Goal: Share content: Share content

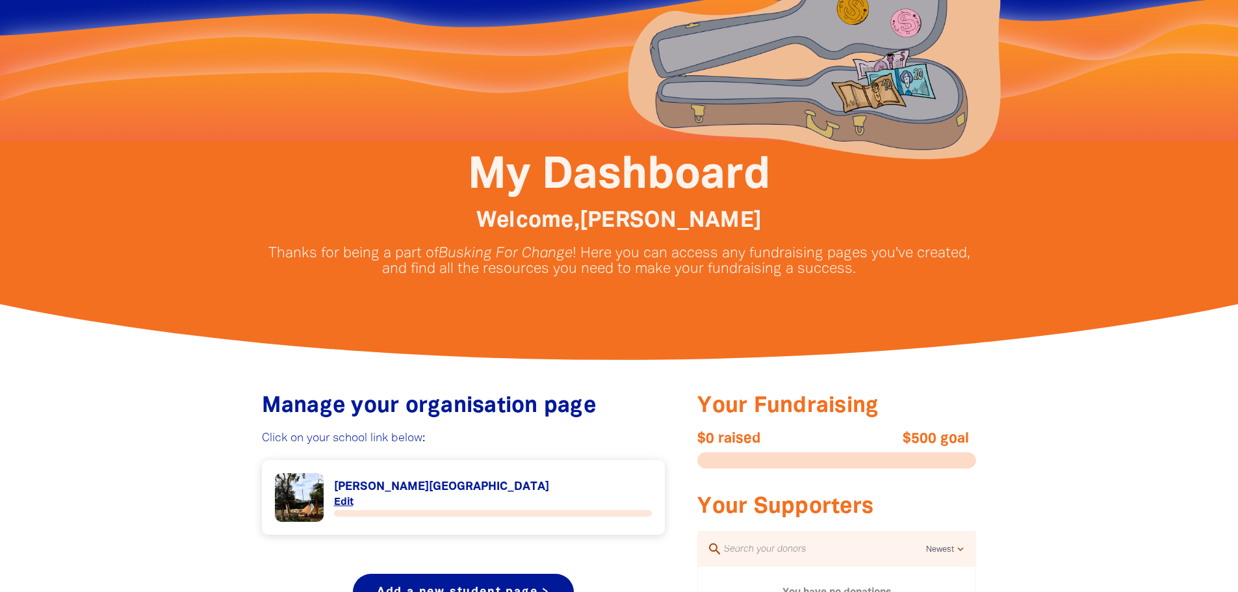
scroll to position [260, 0]
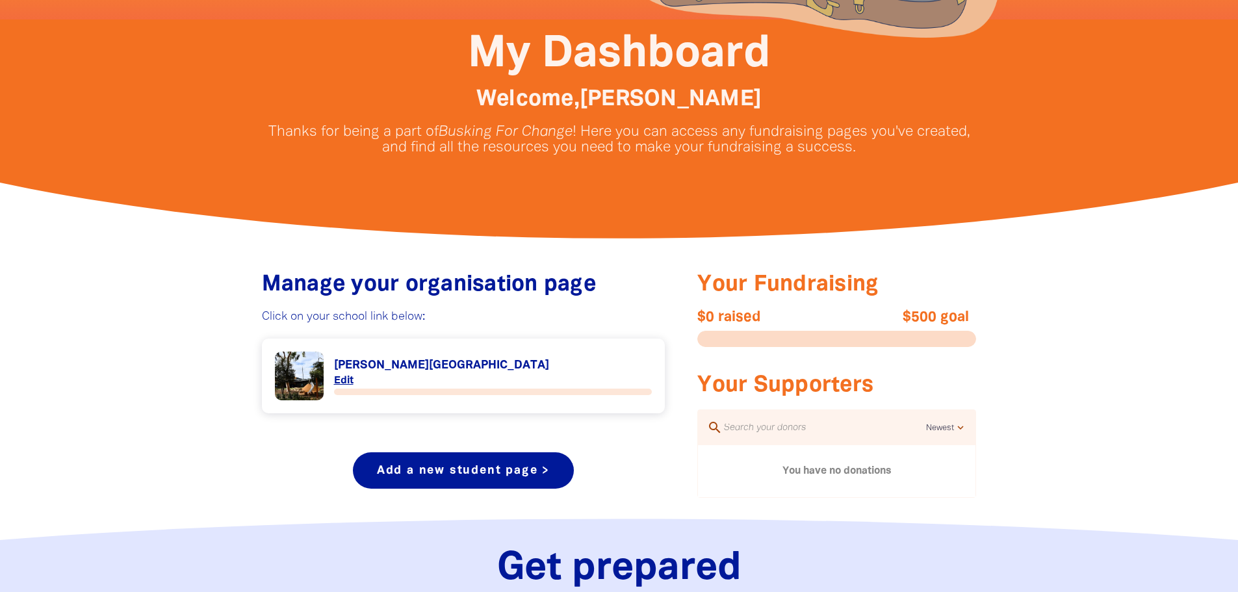
click at [454, 374] on link "Link to [PERSON_NAME][GEOGRAPHIC_DATA]" at bounding box center [464, 376] width 378 height 49
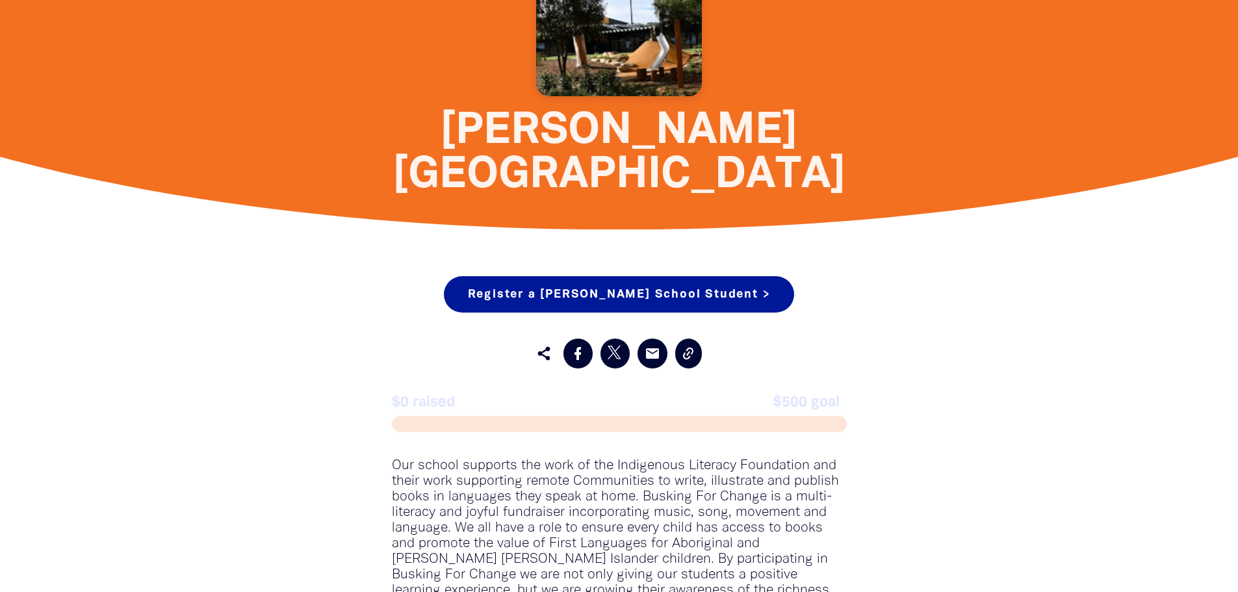
scroll to position [1105, 0]
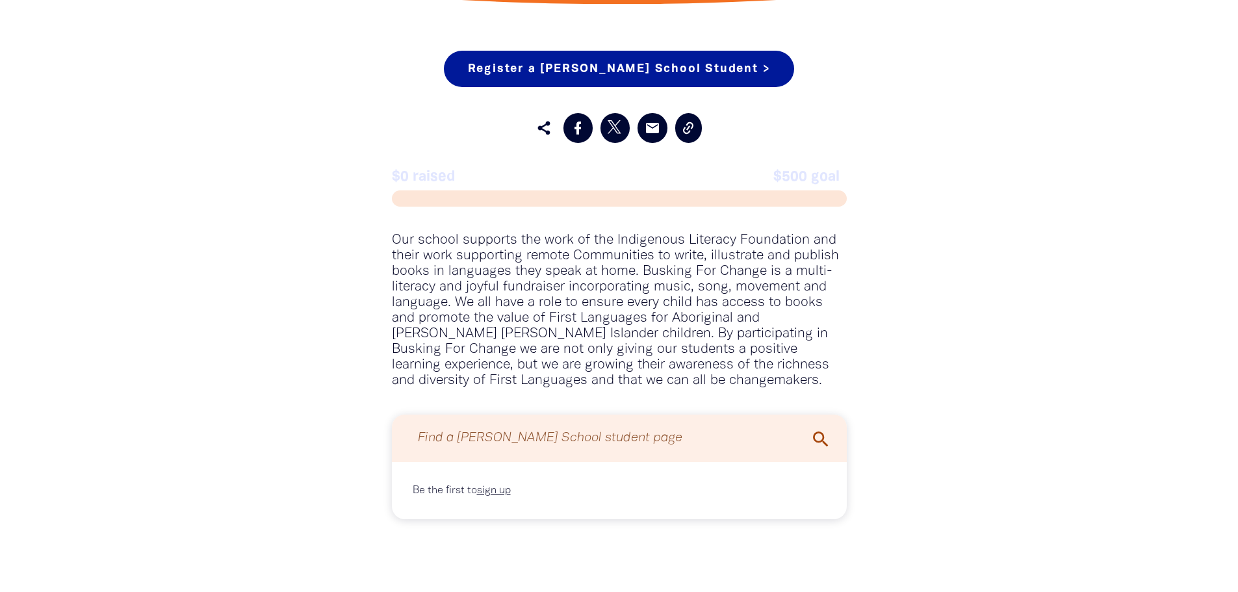
click at [502, 421] on input "Find a [PERSON_NAME] School student page" at bounding box center [619, 438] width 429 height 34
click at [966, 418] on div "Register a [PERSON_NAME] School Student > Register as part of this Organisation…" at bounding box center [619, 285] width 780 height 572
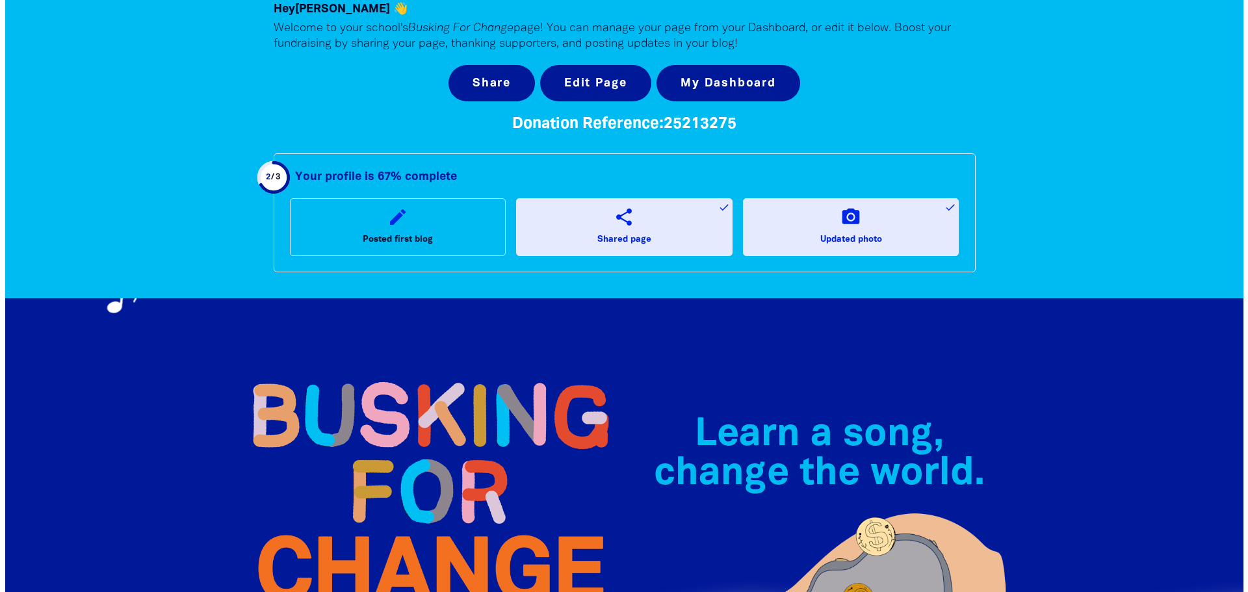
scroll to position [0, 0]
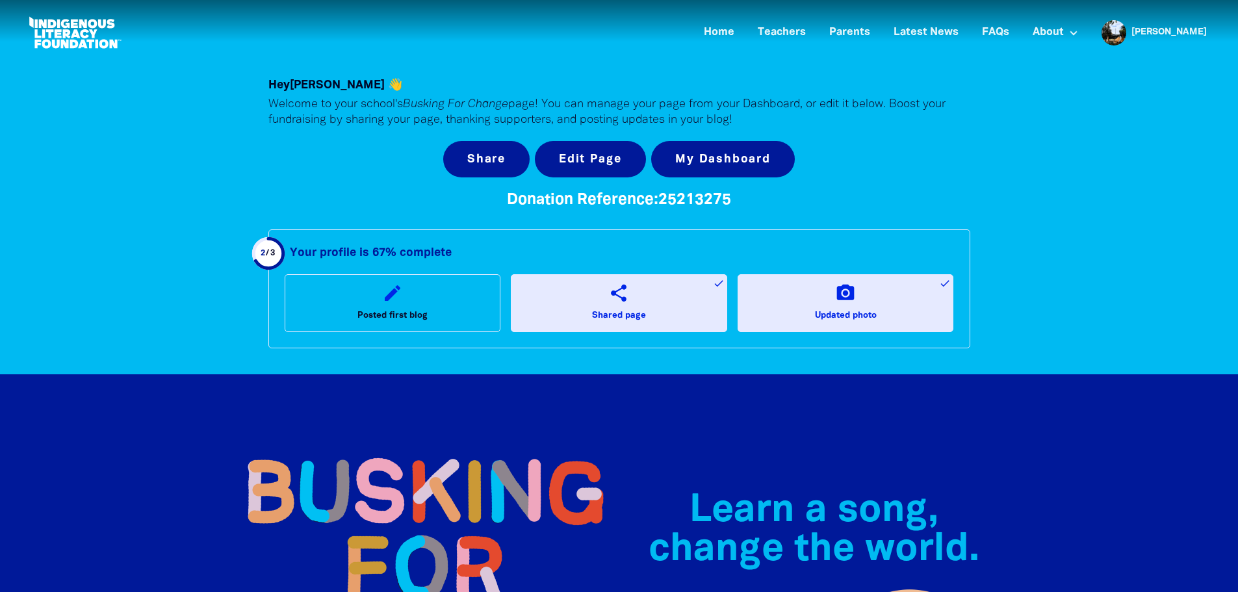
click at [615, 291] on icon "share" at bounding box center [618, 293] width 21 height 21
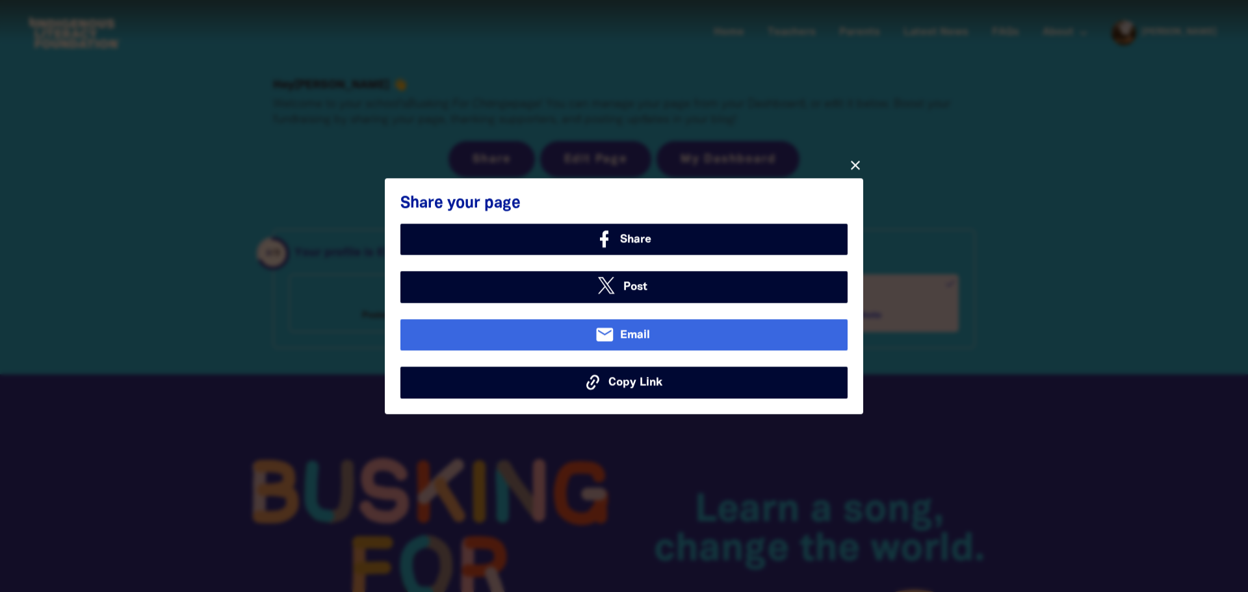
click at [628, 333] on span "Email" at bounding box center [635, 334] width 30 height 17
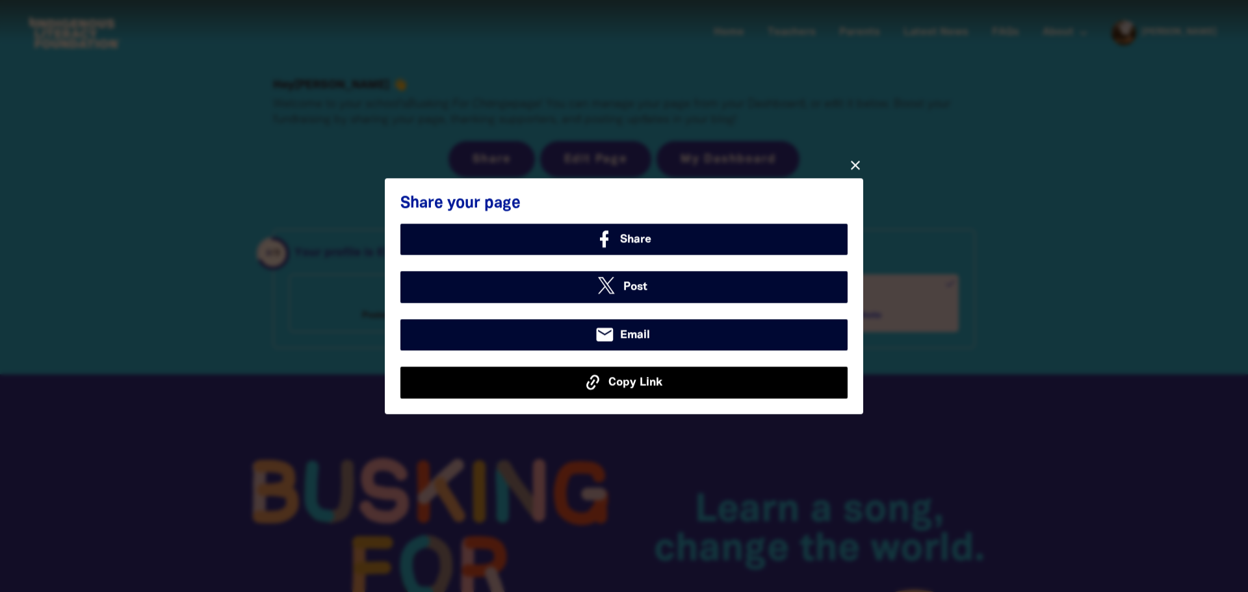
click at [611, 374] on span "Copy Link" at bounding box center [635, 382] width 54 height 17
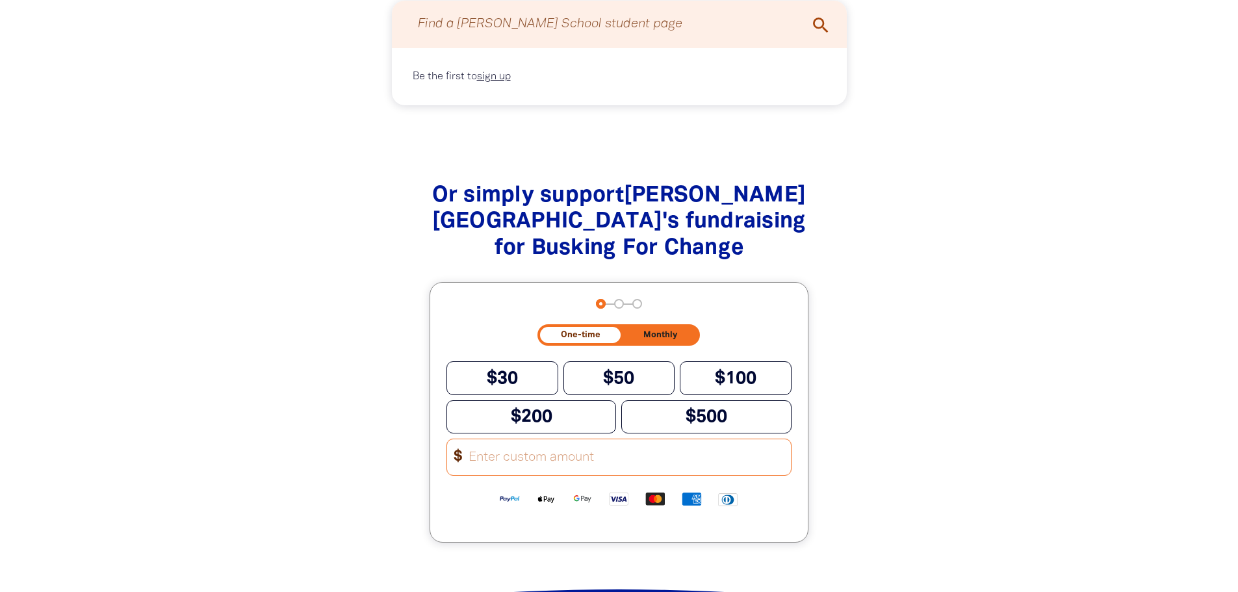
scroll to position [1495, 0]
